Goal: Transaction & Acquisition: Book appointment/travel/reservation

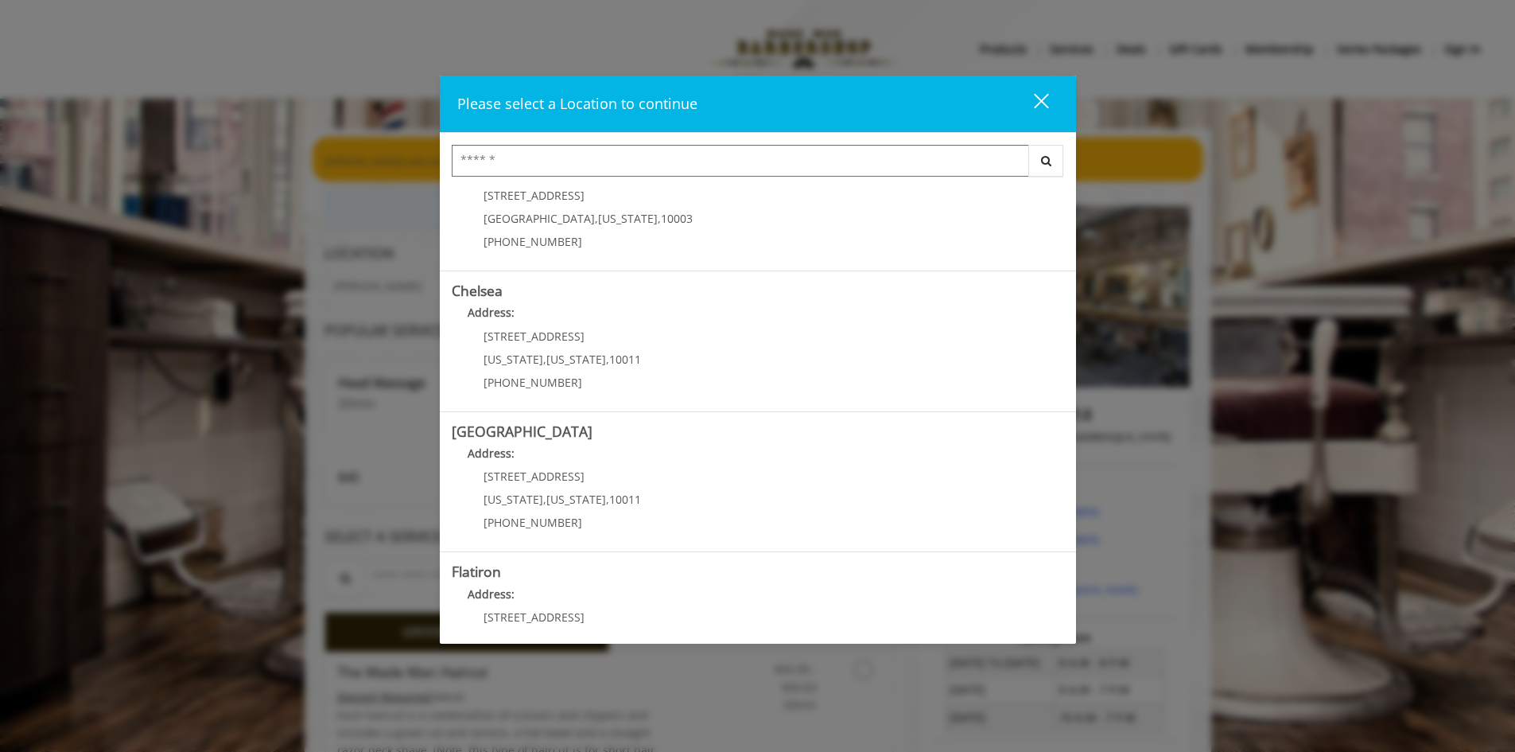
scroll to position [56, 0]
click at [523, 432] on b "[GEOGRAPHIC_DATA]" at bounding box center [522, 429] width 141 height 19
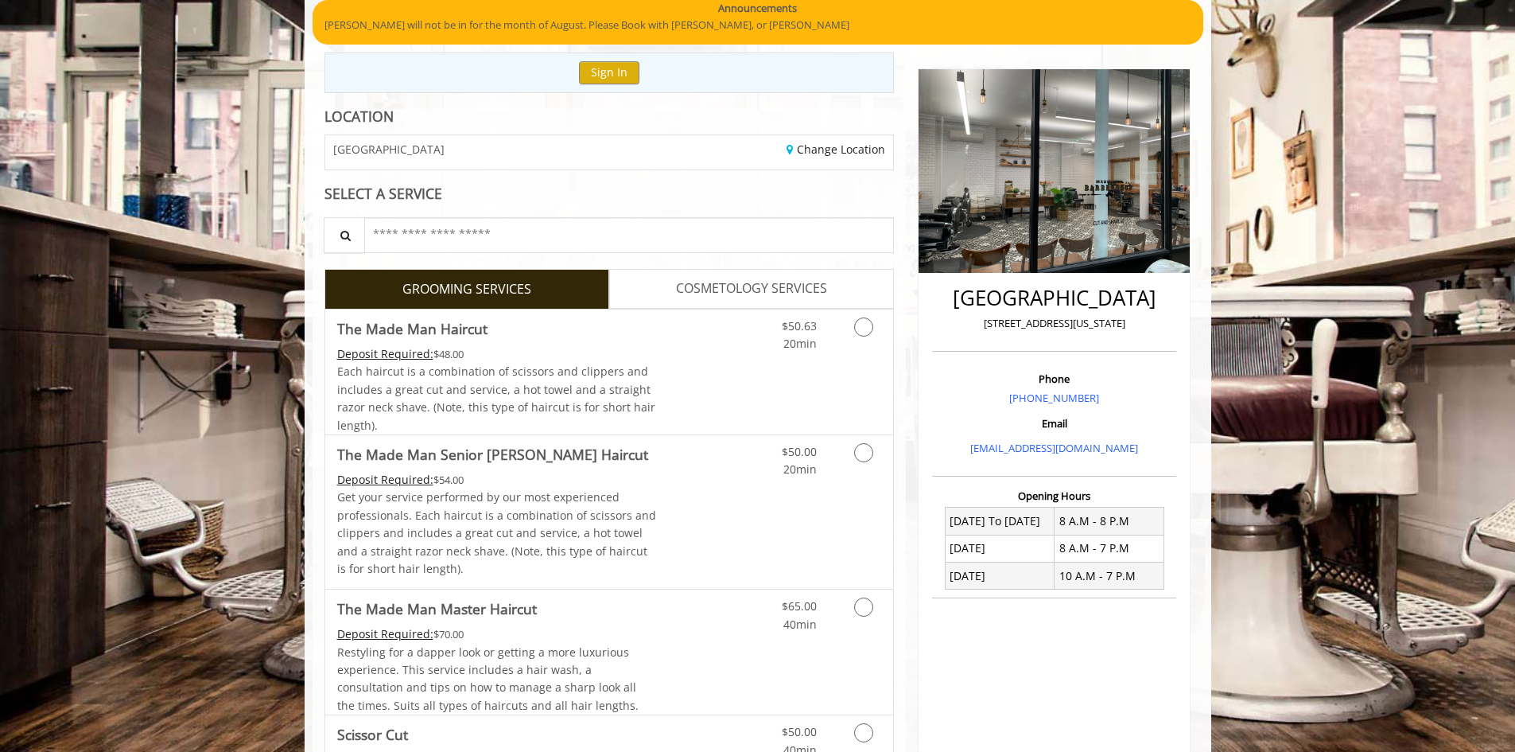
scroll to position [136, 0]
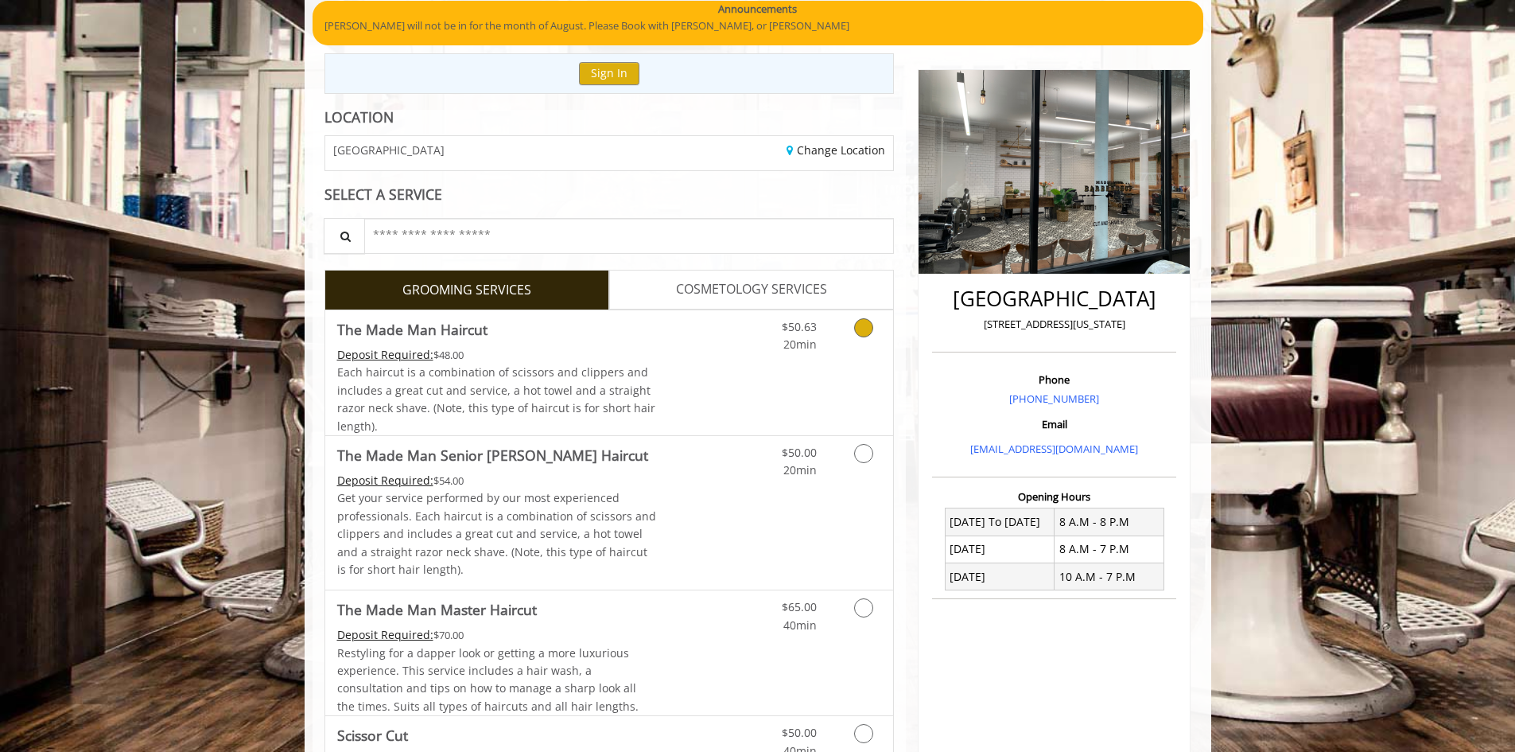
click at [673, 381] on link "Discounted Price" at bounding box center [703, 372] width 95 height 125
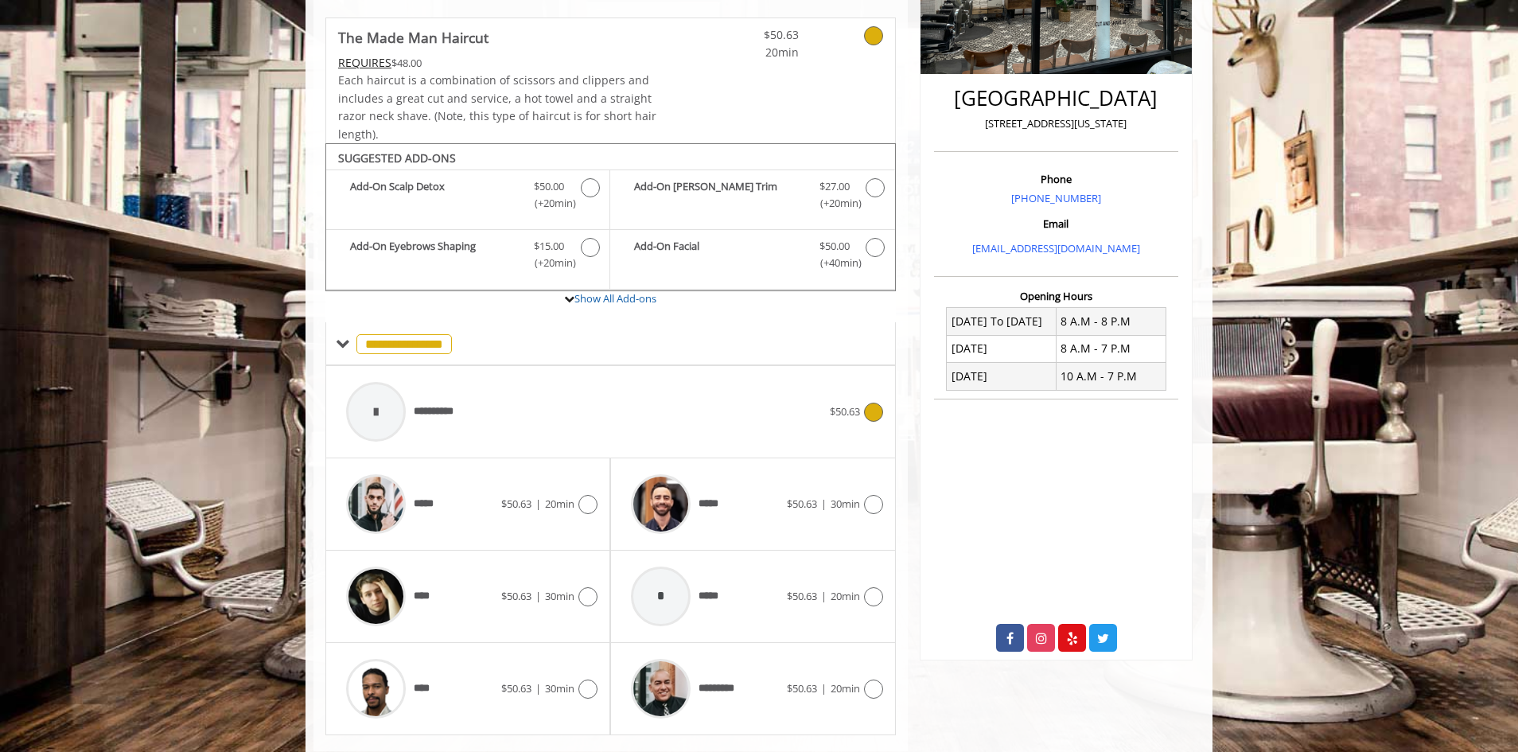
scroll to position [375, 0]
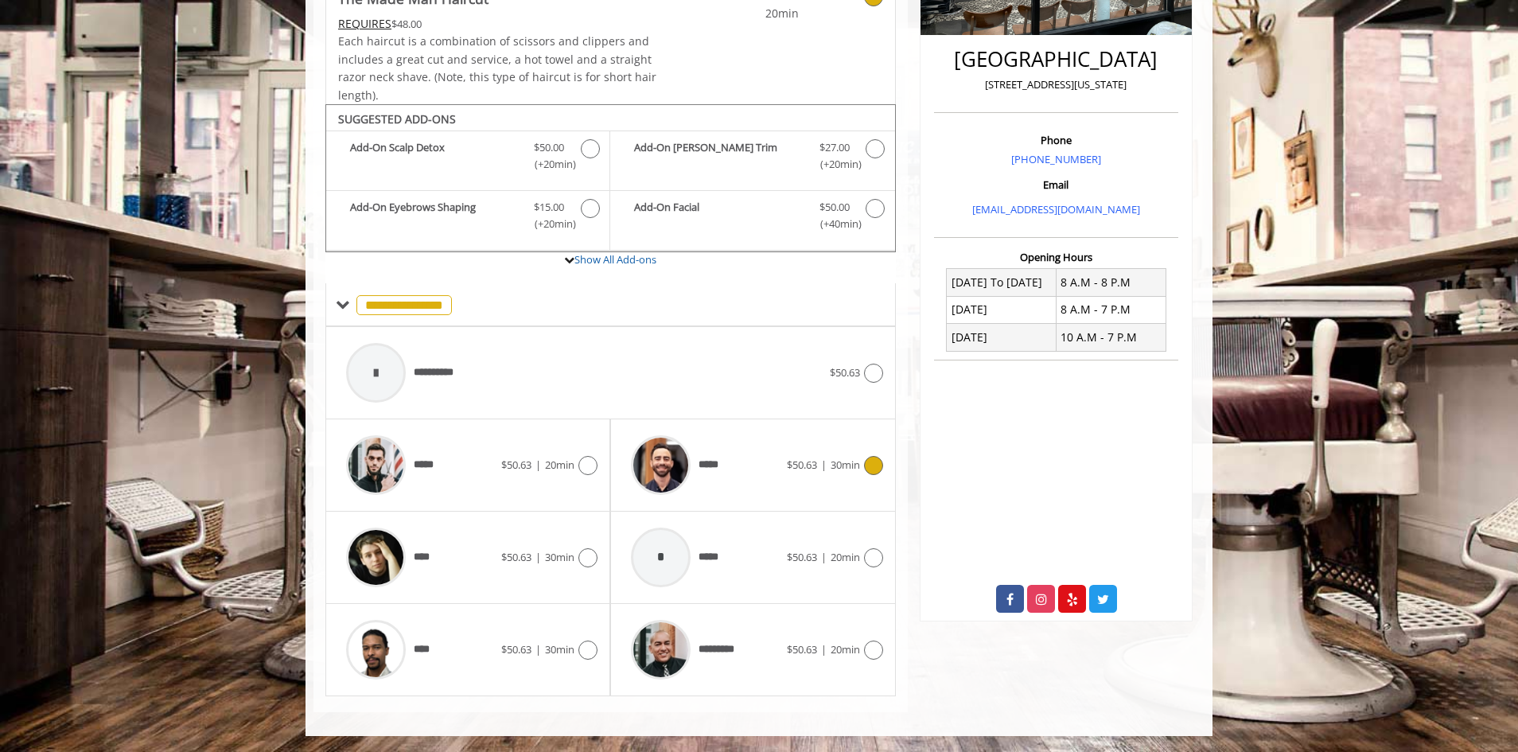
click at [877, 466] on icon at bounding box center [873, 465] width 19 height 19
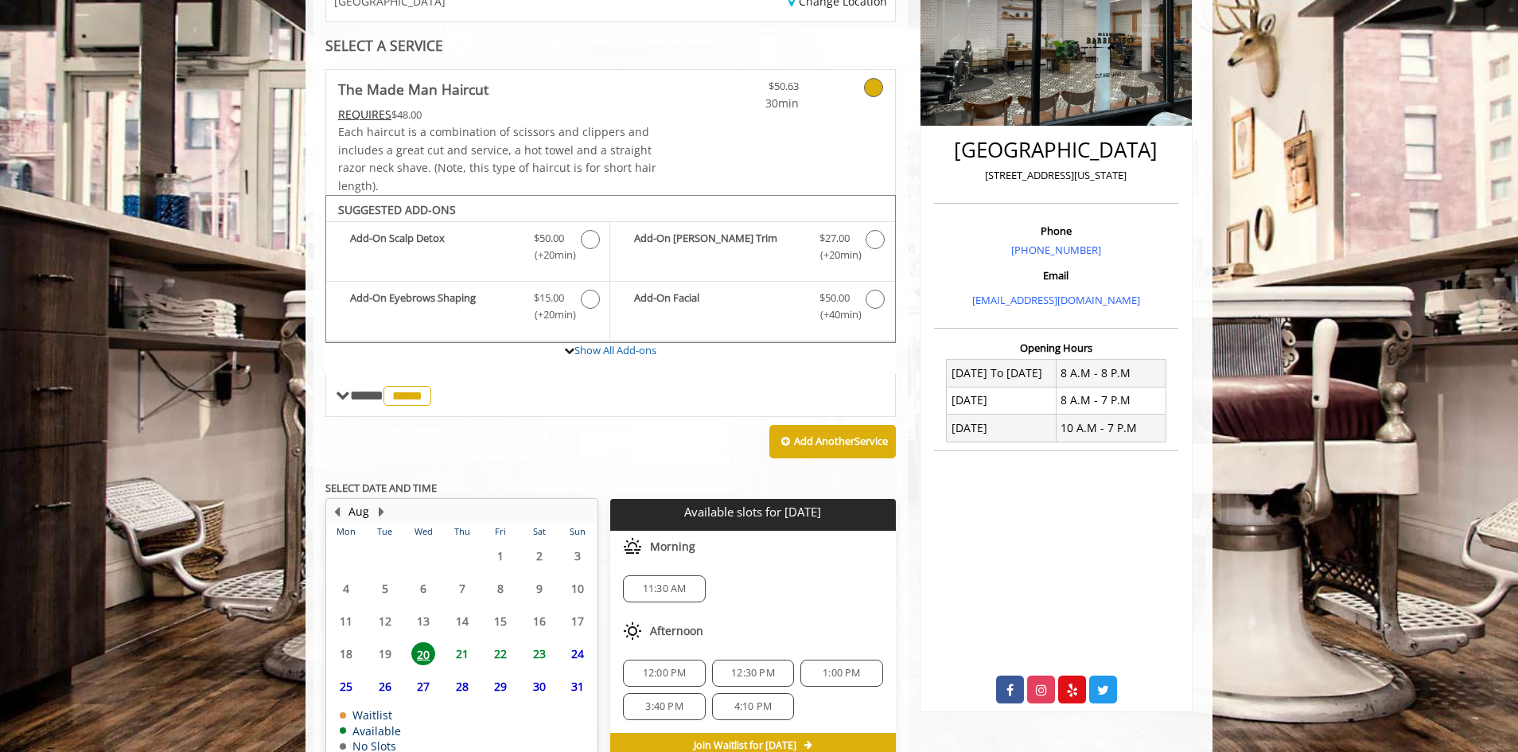
scroll to position [370, 0]
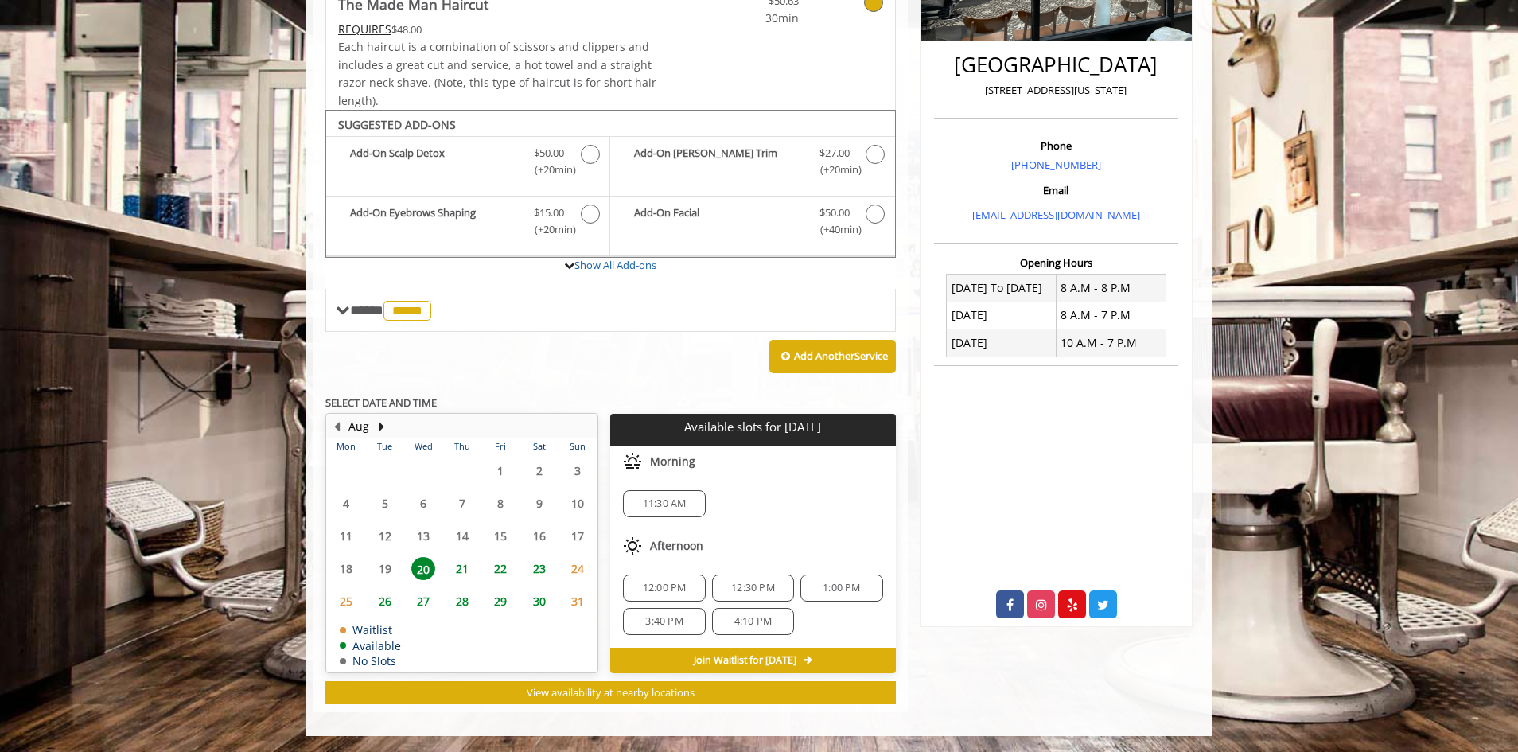
click at [468, 565] on span "21" at bounding box center [462, 568] width 24 height 23
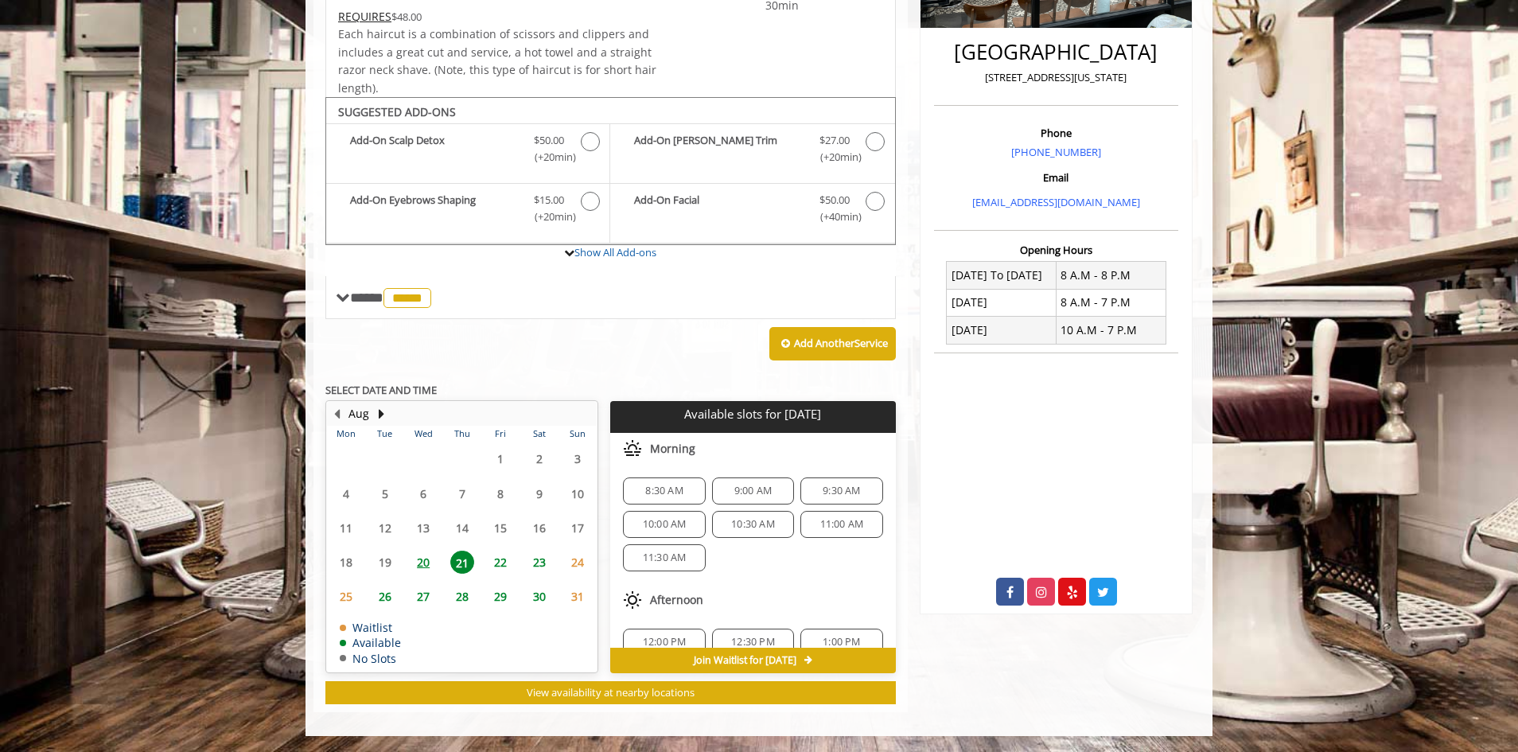
scroll to position [172, 0]
